Goal: Navigation & Orientation: Find specific page/section

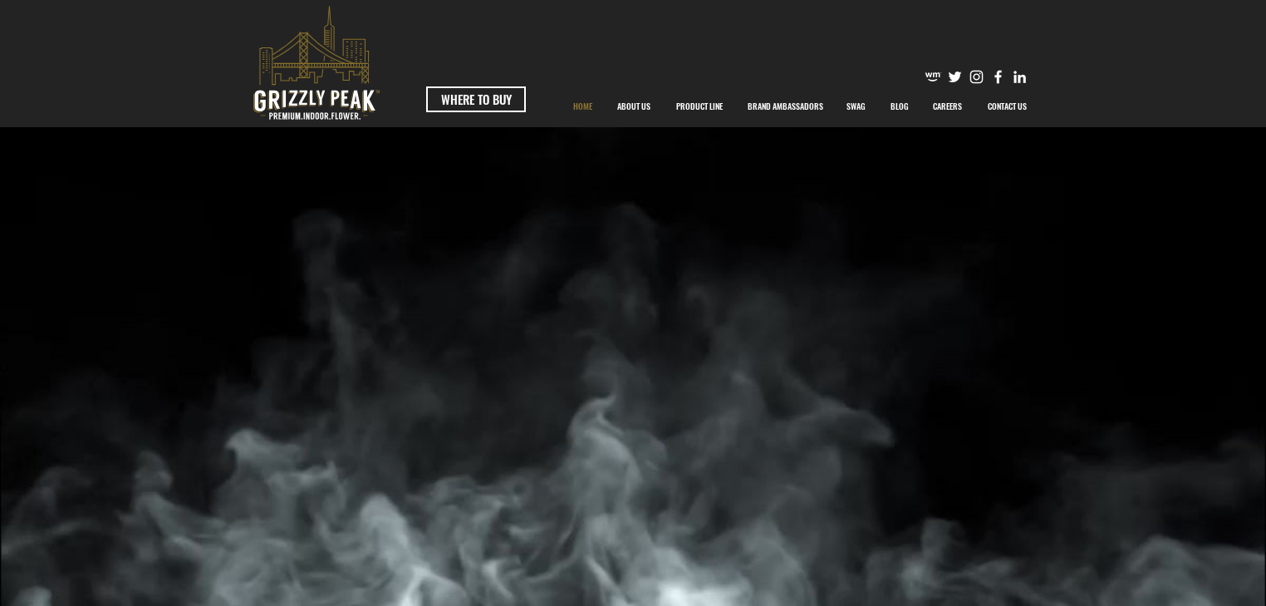
click at [745, 109] on p "BRAND AMBASSADORS" at bounding box center [785, 107] width 92 height 42
click at [707, 106] on p "PRODUCT LINE" at bounding box center [699, 107] width 63 height 42
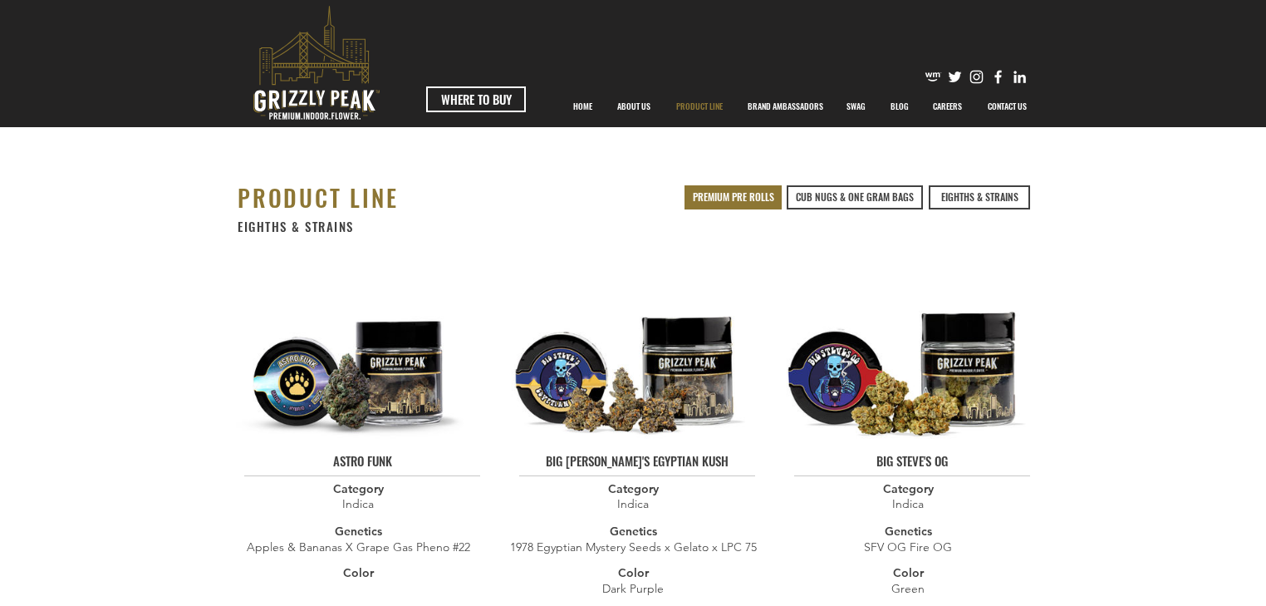
click at [716, 194] on span "PREMIUM PRE ROLLS" at bounding box center [733, 197] width 81 height 14
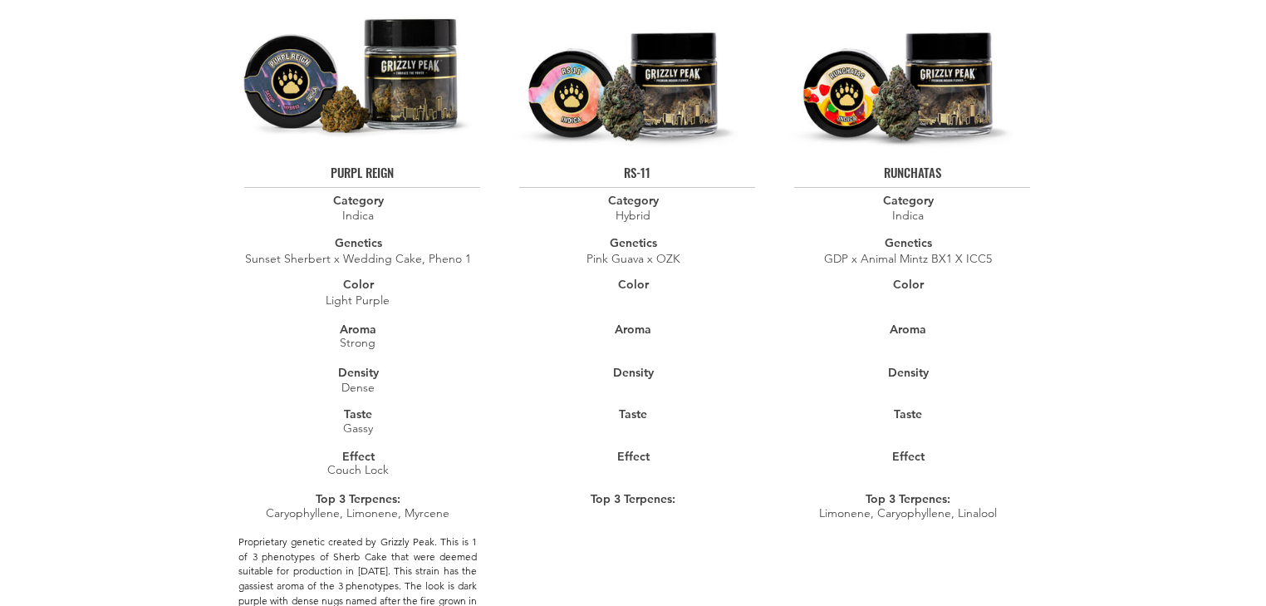
scroll to position [4796, 0]
